Goal: Transaction & Acquisition: Purchase product/service

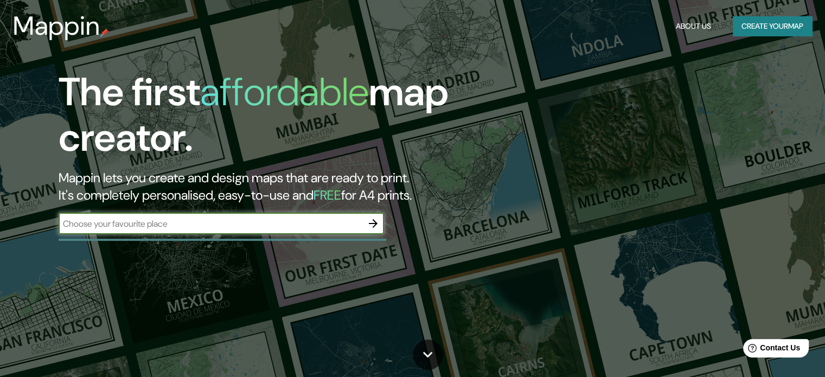
click at [239, 227] on input "text" at bounding box center [211, 224] width 304 height 12
type input "h"
type input "s"
type input "[GEOGRAPHIC_DATA]"
click at [374, 221] on icon "button" at bounding box center [373, 223] width 9 height 9
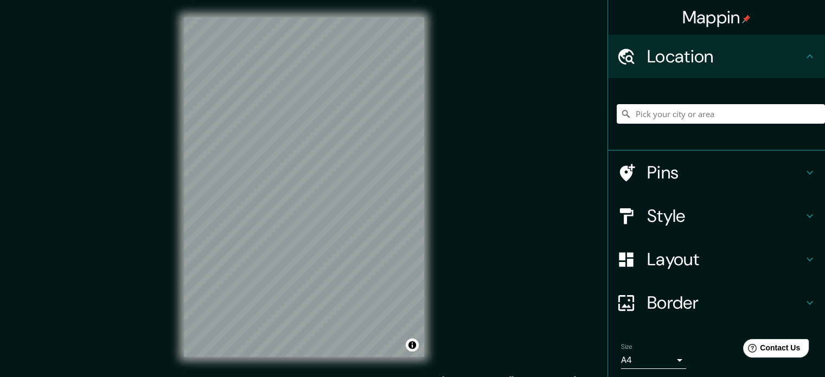
click at [429, 208] on div "© Mapbox © OpenStreetMap Improve this map" at bounding box center [304, 187] width 275 height 374
click at [668, 107] on input "Pick your city or area" at bounding box center [721, 114] width 208 height 20
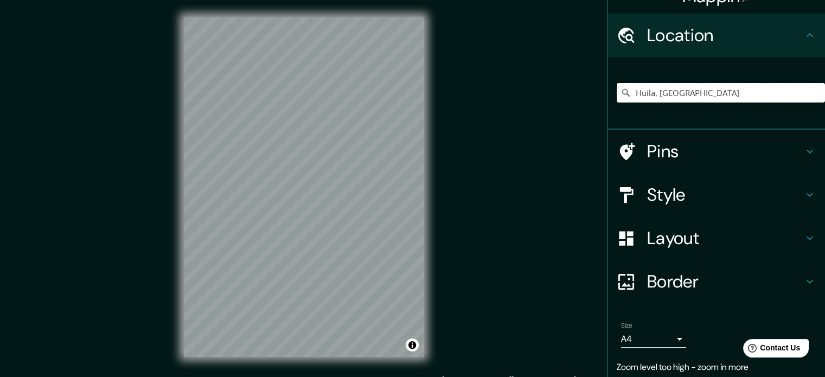
scroll to position [59, 0]
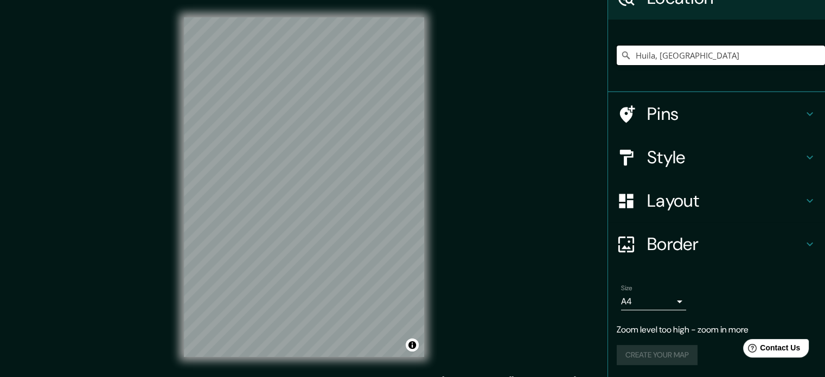
type input "Huila, Colombia"
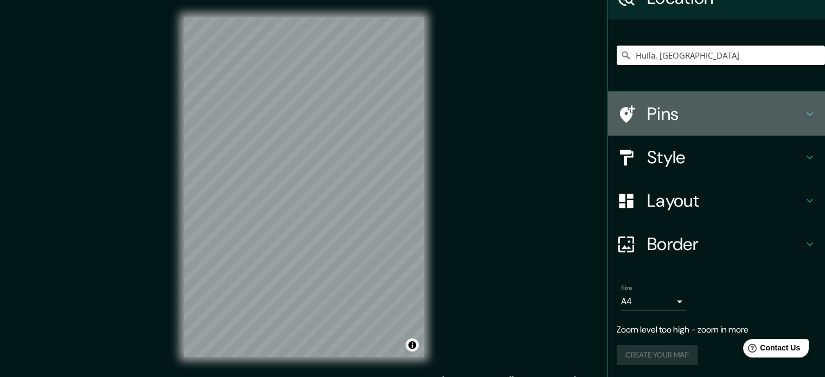
click at [702, 121] on h4 "Pins" at bounding box center [725, 114] width 156 height 22
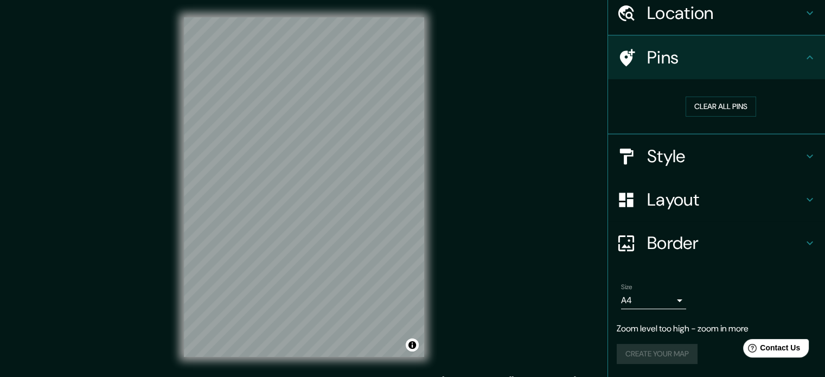
scroll to position [42, 0]
click at [731, 212] on div "Layout" at bounding box center [716, 201] width 217 height 43
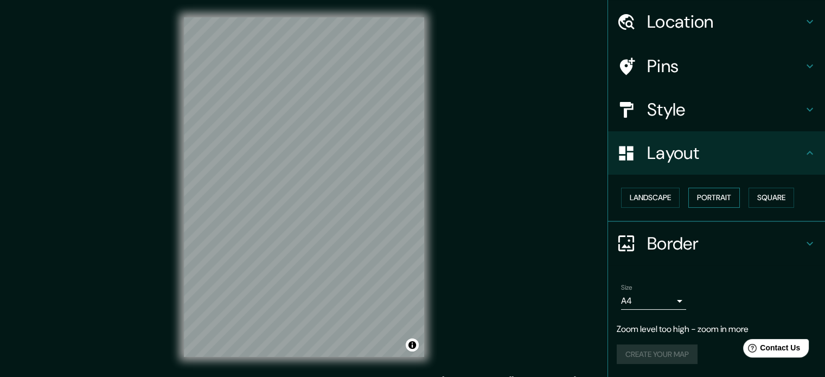
scroll to position [34, 0]
click at [656, 200] on button "Landscape" at bounding box center [650, 199] width 59 height 20
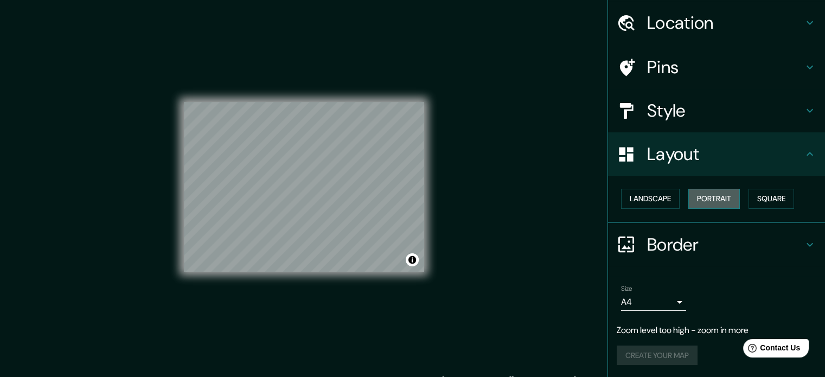
click at [706, 201] on button "Portrait" at bounding box center [715, 199] width 52 height 20
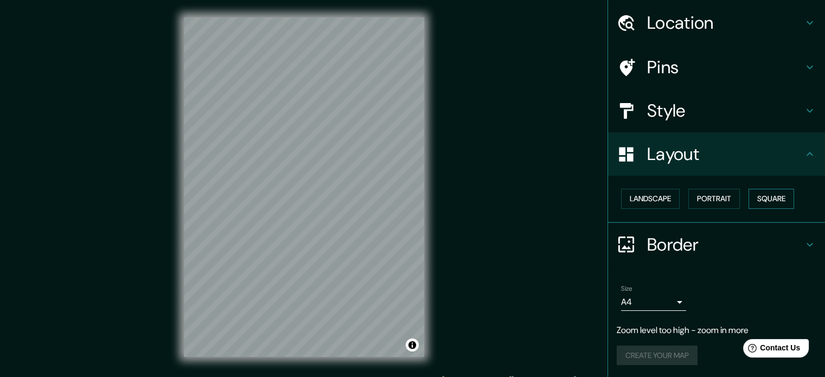
click at [766, 200] on button "Square" at bounding box center [772, 199] width 46 height 20
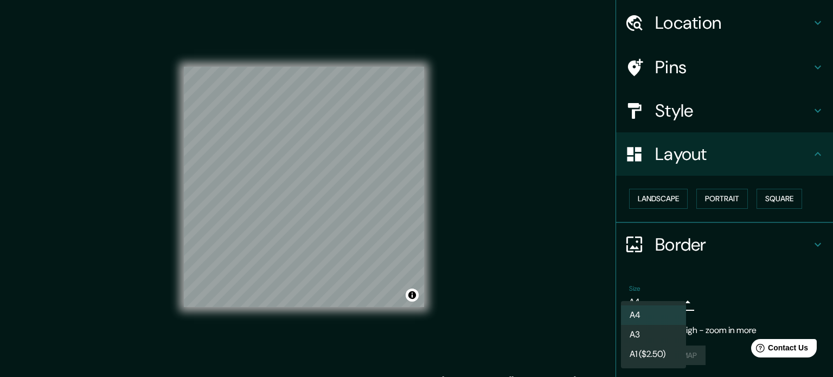
click at [658, 308] on body "Mappin Location Huila, Colombia Huila Colombia Huila Angola Huilango Estado de …" at bounding box center [416, 188] width 833 height 377
click at [658, 318] on li "A4" at bounding box center [653, 315] width 65 height 20
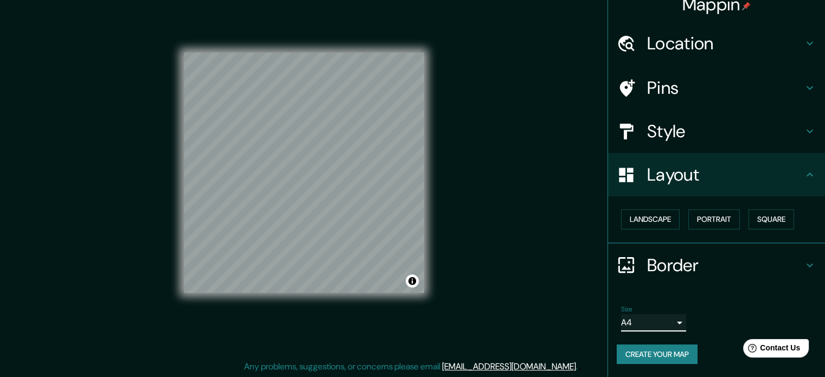
scroll to position [12, 0]
click at [656, 352] on button "Create your map" at bounding box center [657, 356] width 81 height 20
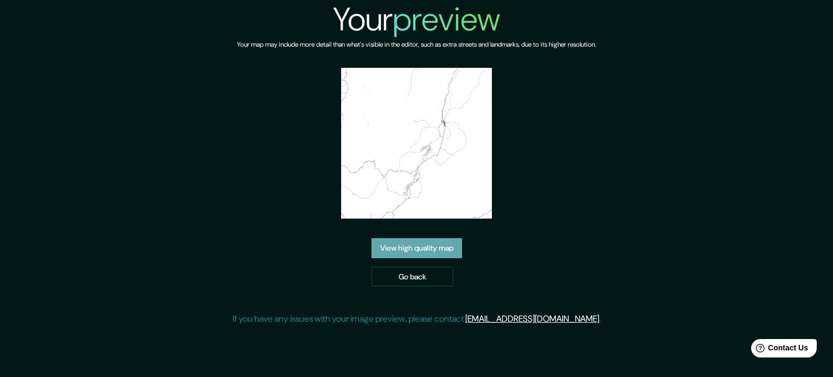
click at [421, 238] on link "View high quality map" at bounding box center [417, 248] width 91 height 20
